Goal: Information Seeking & Learning: Learn about a topic

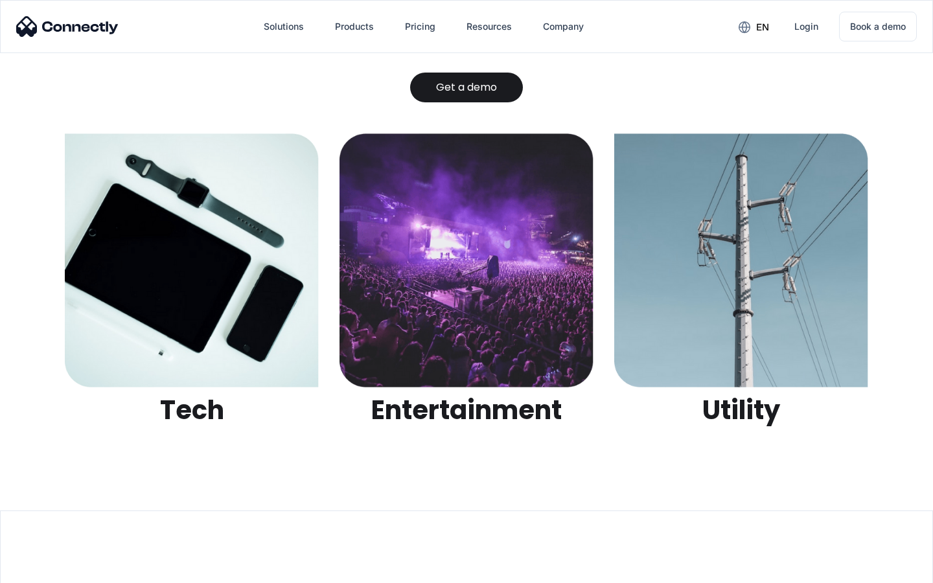
scroll to position [4088, 0]
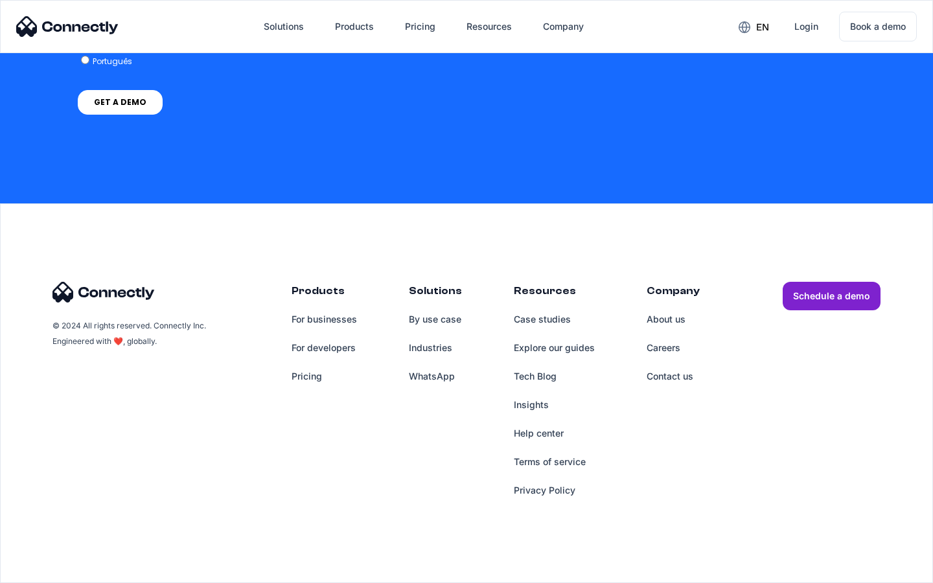
scroll to position [971, 0]
